Goal: Obtain resource: Obtain resource

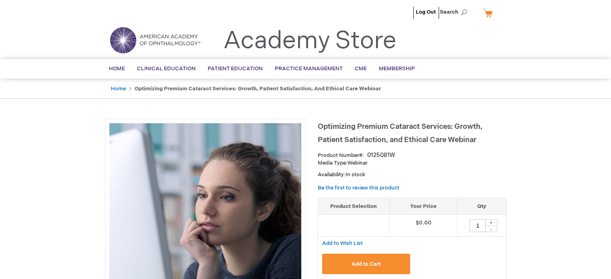
type input "0"
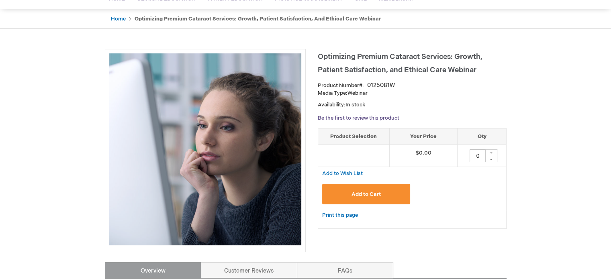
scroll to position [40, 0]
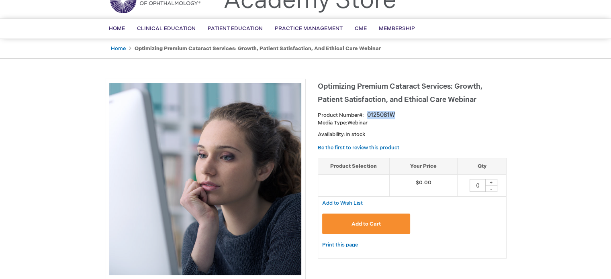
drag, startPoint x: 397, startPoint y: 112, endPoint x: 367, endPoint y: 115, distance: 30.3
click at [367, 116] on div "Product Number 0125081W" at bounding box center [412, 115] width 189 height 8
copy div "0125081W"
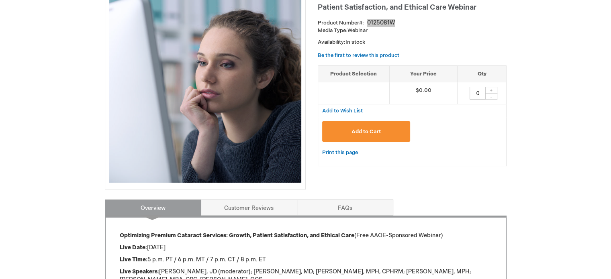
scroll to position [241, 0]
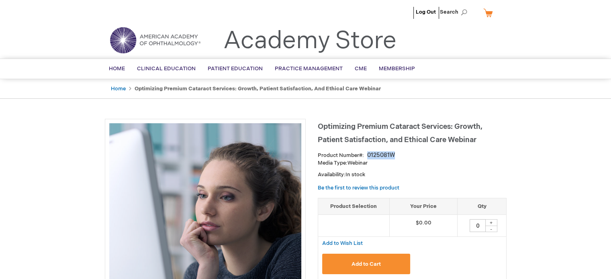
drag, startPoint x: 398, startPoint y: 156, endPoint x: 368, endPoint y: 154, distance: 30.2
click at [368, 154] on div "Product Number 0125081W" at bounding box center [412, 156] width 189 height 8
copy div "0125081W"
